Goal: Information Seeking & Learning: Understand process/instructions

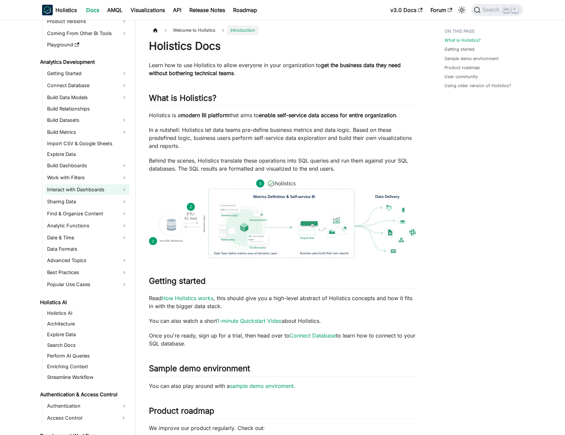
scroll to position [33, 0]
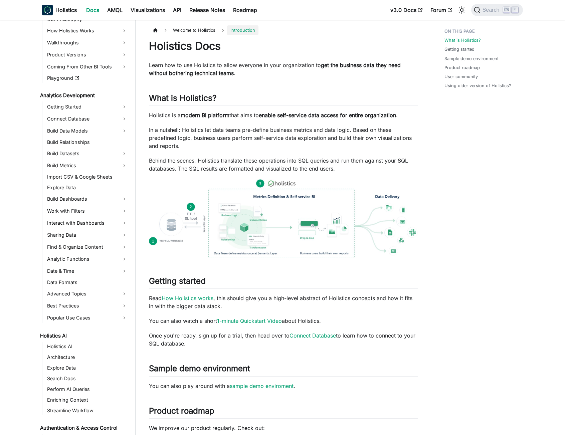
click at [499, 208] on div "What is Holistics? Getting started Sample demo environment Product roadmap User…" at bounding box center [480, 357] width 99 height 664
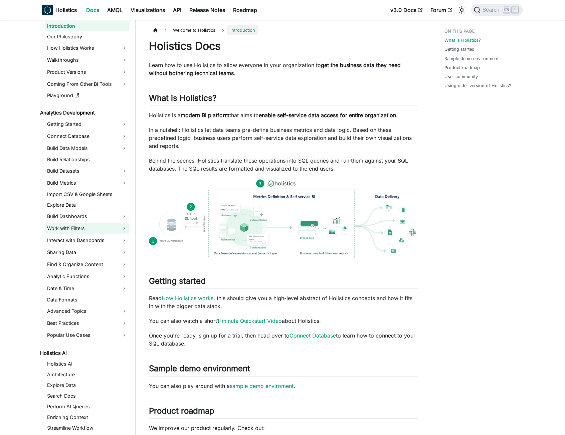
scroll to position [0, 0]
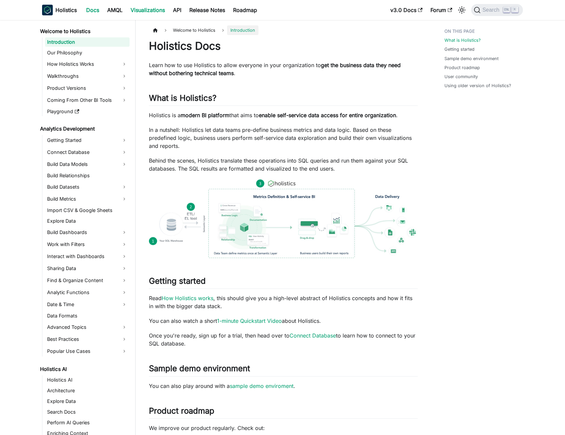
click at [132, 12] on link "Visualizations" at bounding box center [148, 10] width 42 height 11
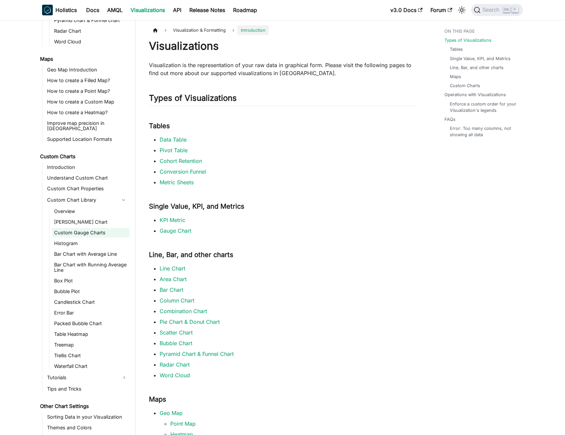
scroll to position [252, 0]
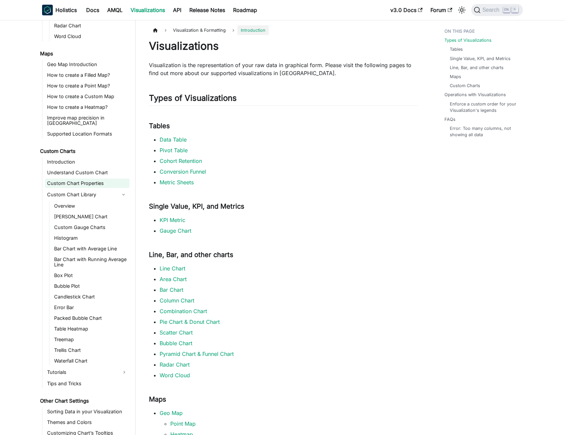
click at [125, 189] on button "Collapse sidebar category 'Custom Chart Library'" at bounding box center [124, 194] width 12 height 11
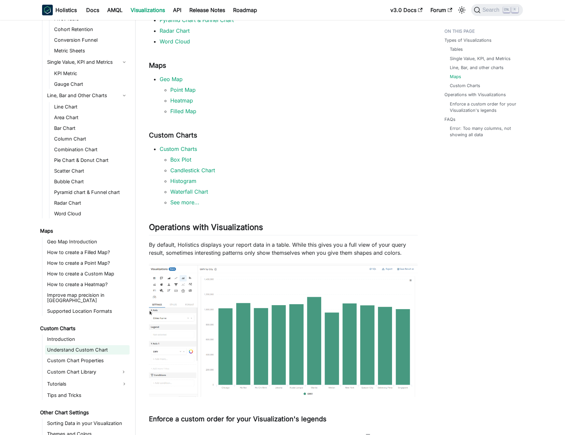
scroll to position [86, 0]
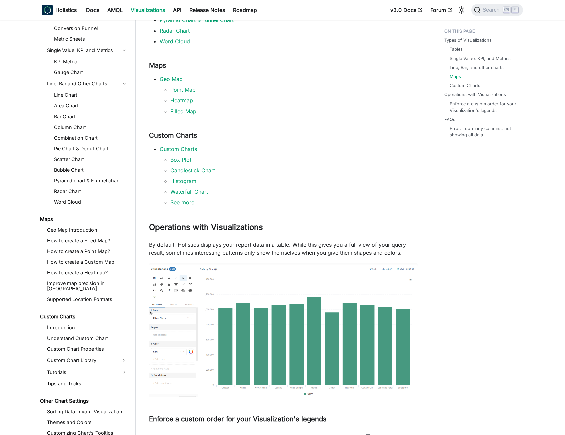
click at [551, 275] on main "Visualization & Formatting Introduction On this page Visualizations Visualizati…" at bounding box center [351, 327] width 430 height 1282
click at [87, 9] on link "Docs" at bounding box center [92, 10] width 21 height 11
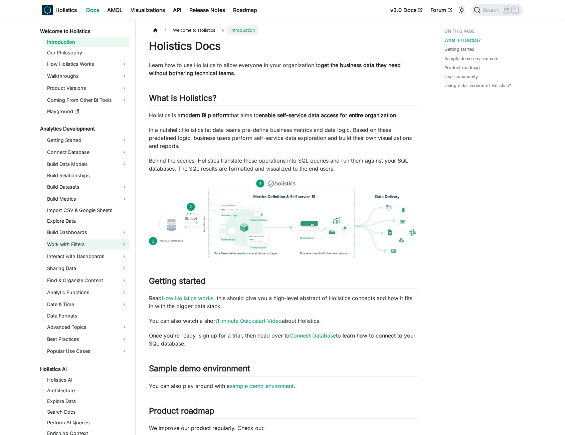
click at [87, 247] on link "Work with Filters" at bounding box center [87, 244] width 85 height 11
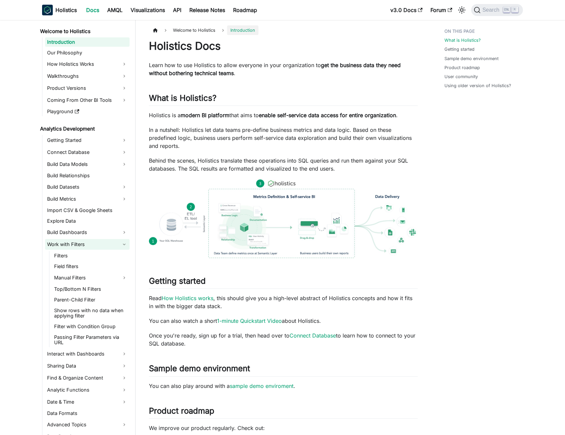
click at [87, 247] on link "Work with Filters" at bounding box center [87, 244] width 85 height 11
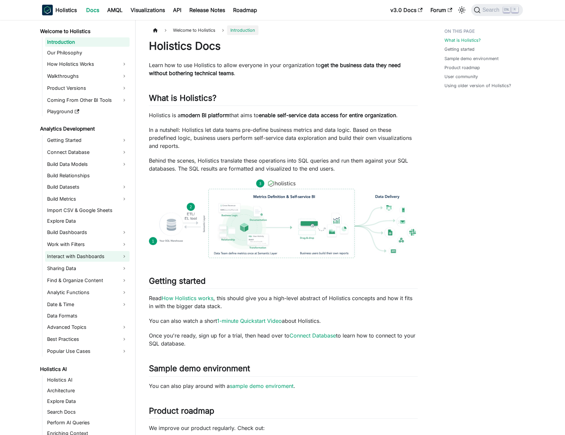
click at [109, 259] on link "Interact with Dashboards" at bounding box center [87, 256] width 85 height 11
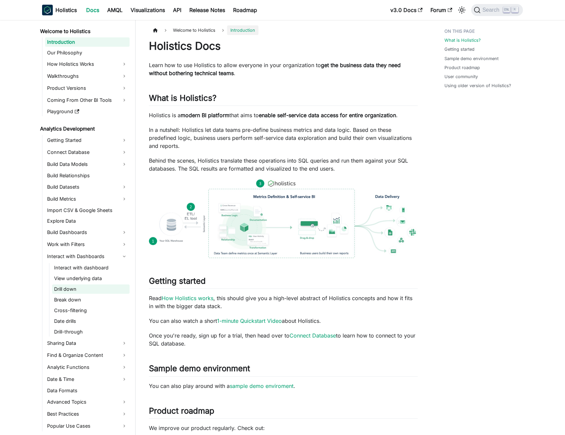
click at [65, 293] on link "Drill down" at bounding box center [90, 289] width 77 height 9
click at [65, 290] on link "Drill down" at bounding box center [90, 289] width 77 height 9
click at [64, 289] on link "Drill down" at bounding box center [90, 289] width 77 height 9
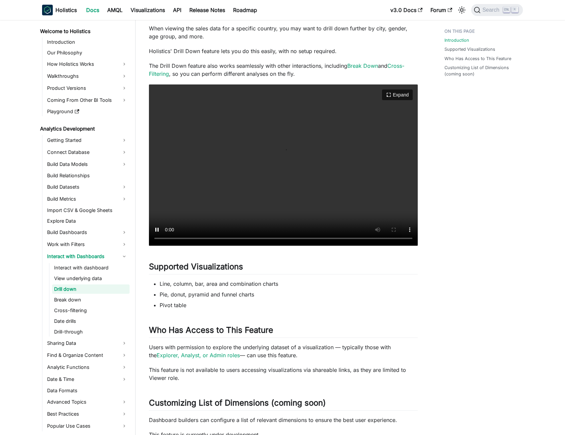
scroll to position [100, 0]
